Goal: Check status: Check status

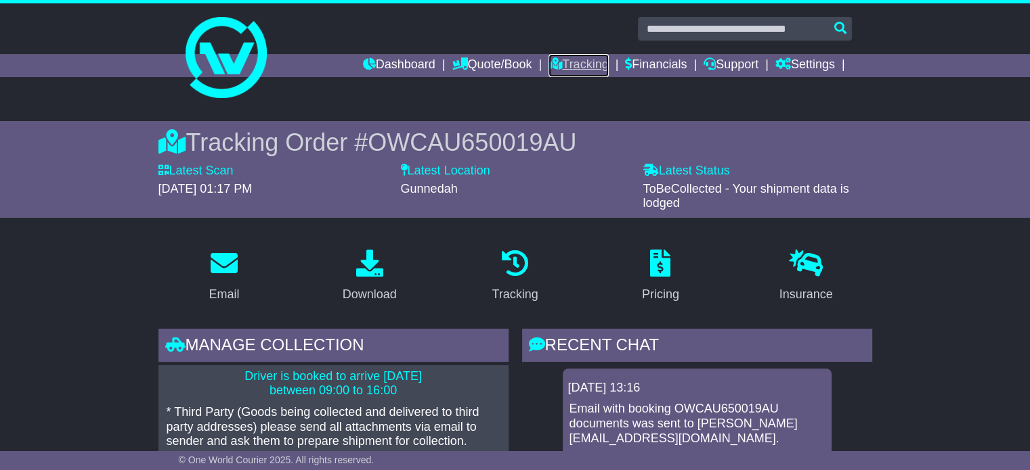
click at [574, 60] on link "Tracking" at bounding box center [578, 65] width 60 height 23
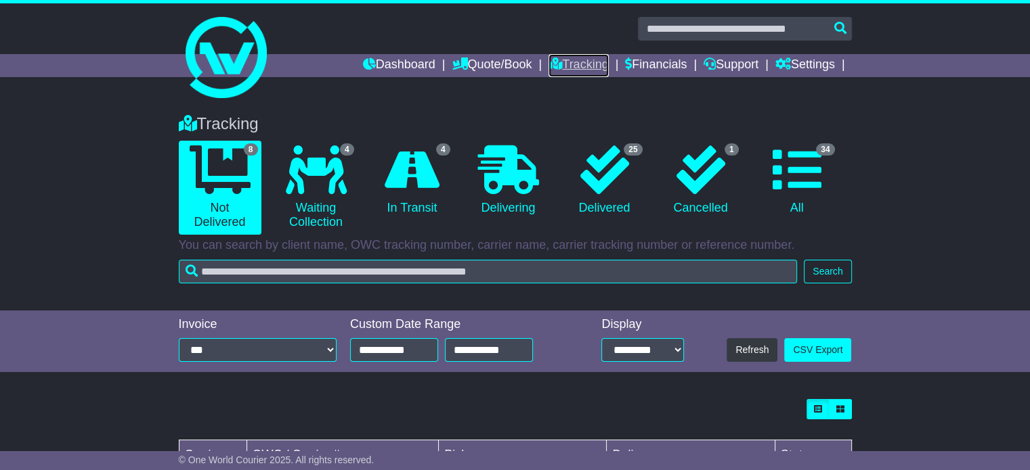
click at [567, 61] on link "Tracking" at bounding box center [578, 65] width 60 height 23
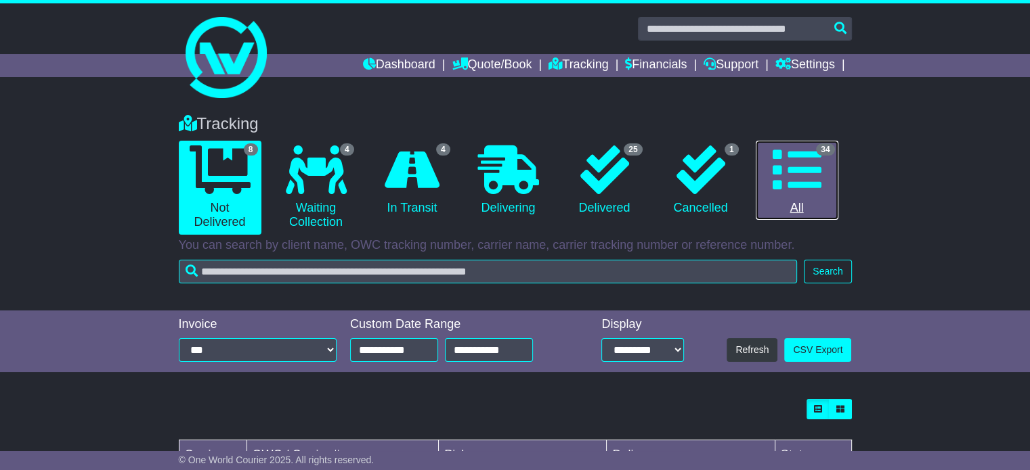
click at [791, 173] on icon at bounding box center [796, 170] width 49 height 49
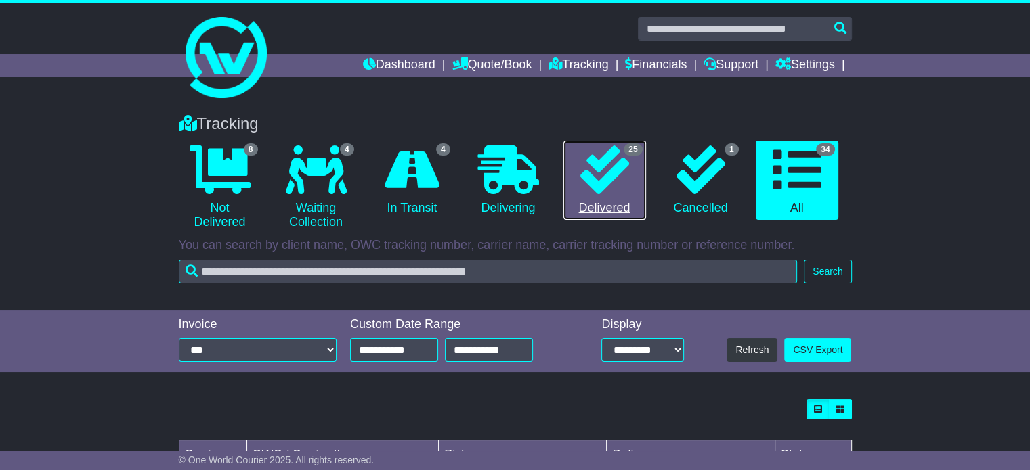
click at [612, 173] on icon at bounding box center [604, 170] width 49 height 49
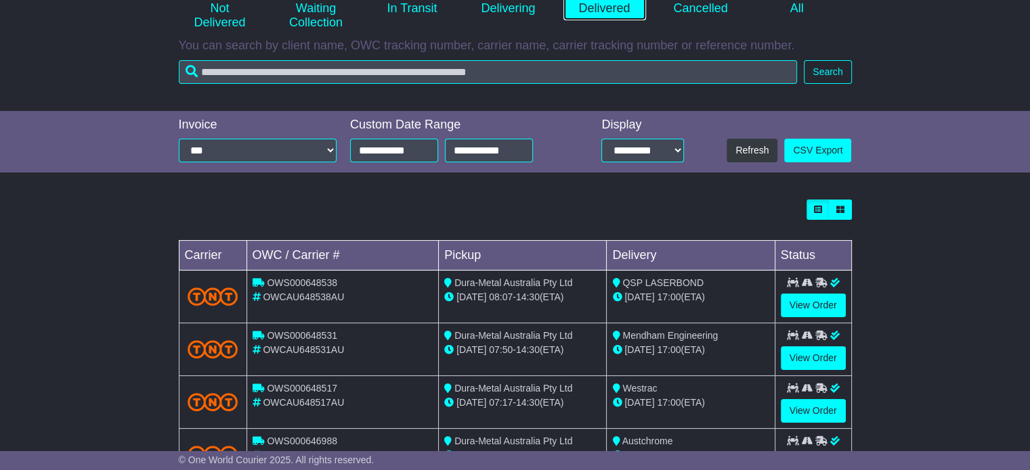
scroll to position [203, 0]
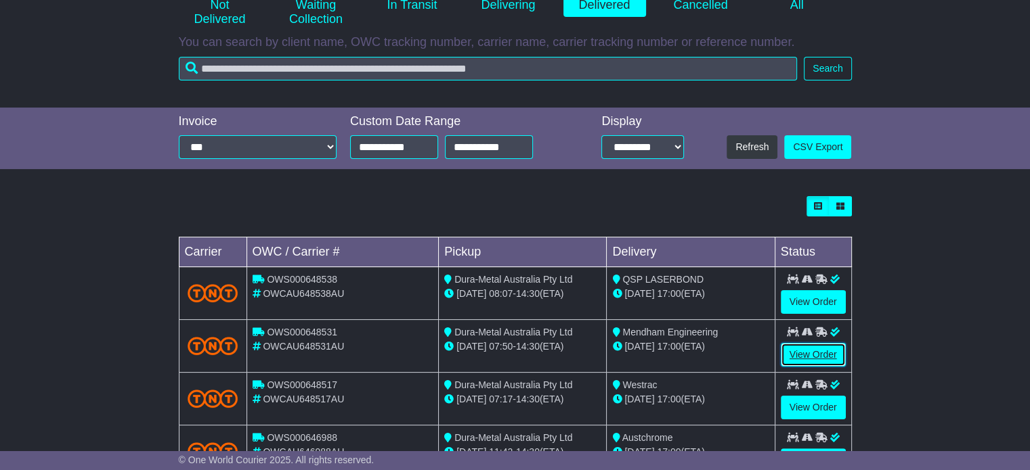
click at [806, 352] on link "View Order" at bounding box center [813, 355] width 65 height 24
